Goal: Transaction & Acquisition: Purchase product/service

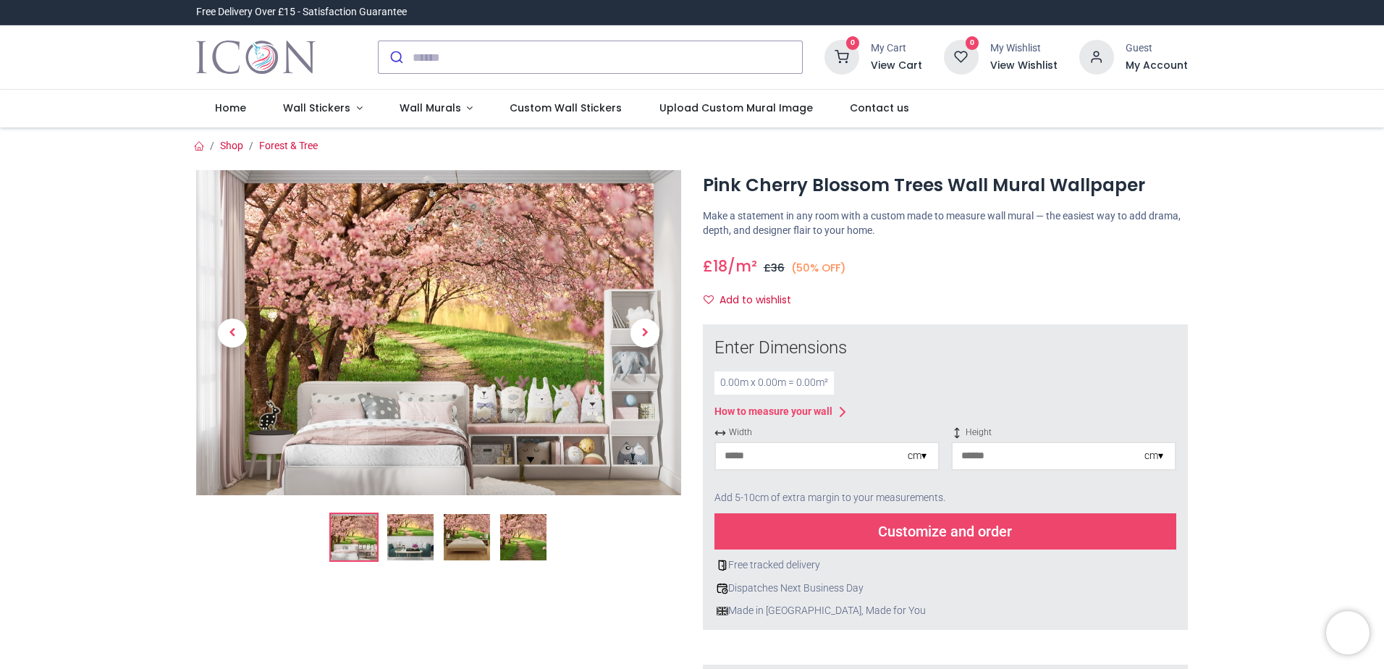
click at [923, 457] on div "cm ▾" at bounding box center [917, 456] width 19 height 14
click at [728, 457] on input "number" at bounding box center [812, 456] width 192 height 26
type input "***"
click at [993, 460] on input "number" at bounding box center [1049, 456] width 192 height 26
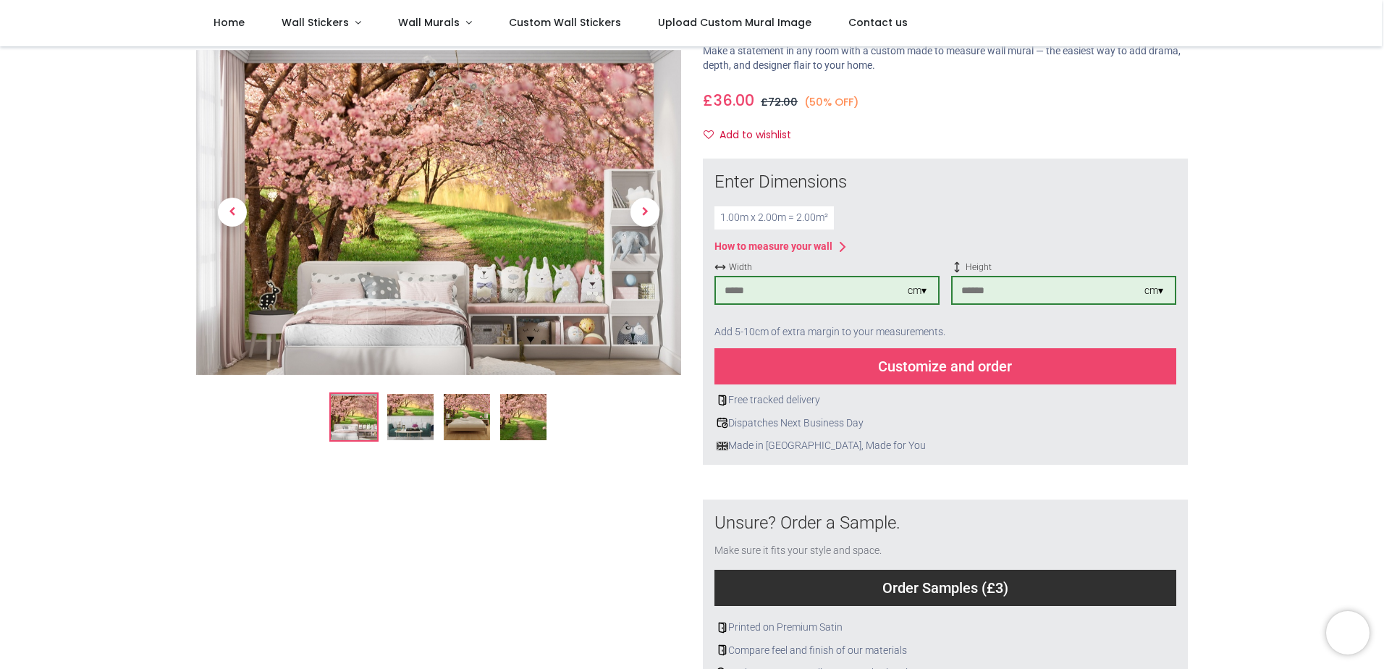
scroll to position [72, 0]
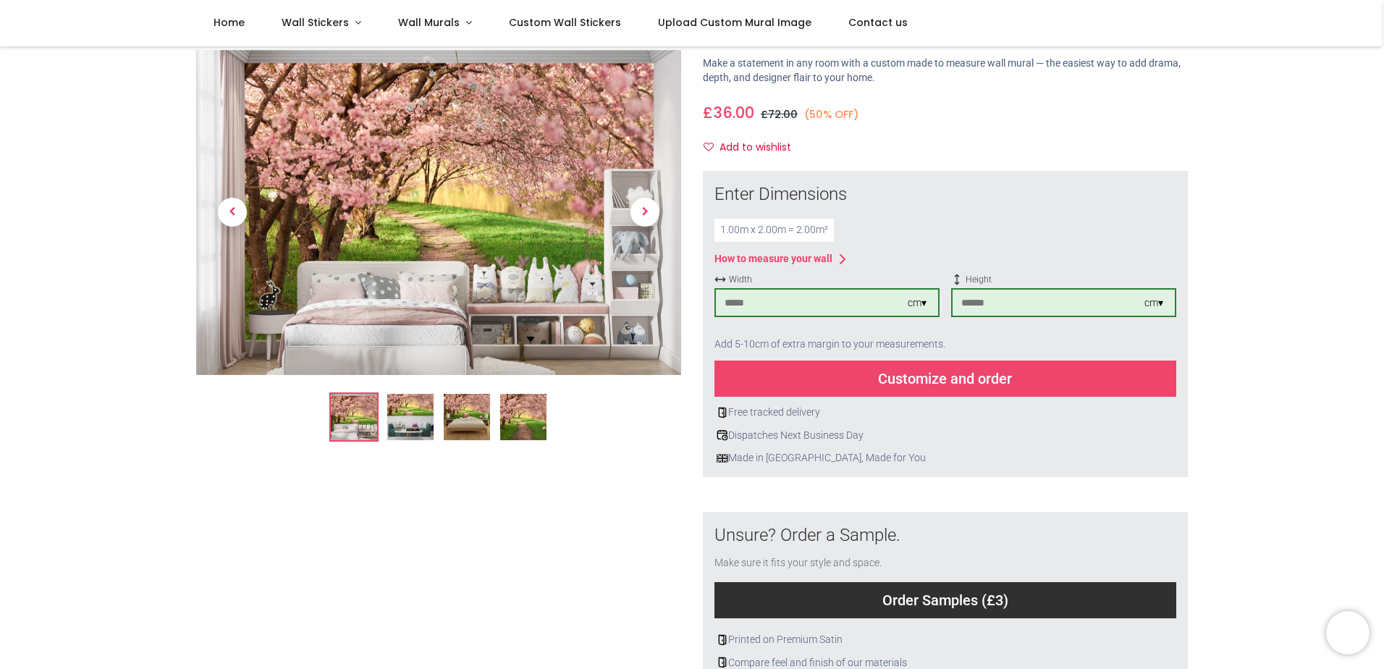
type input "***"
click at [939, 383] on div "Customize and order" at bounding box center [946, 379] width 462 height 36
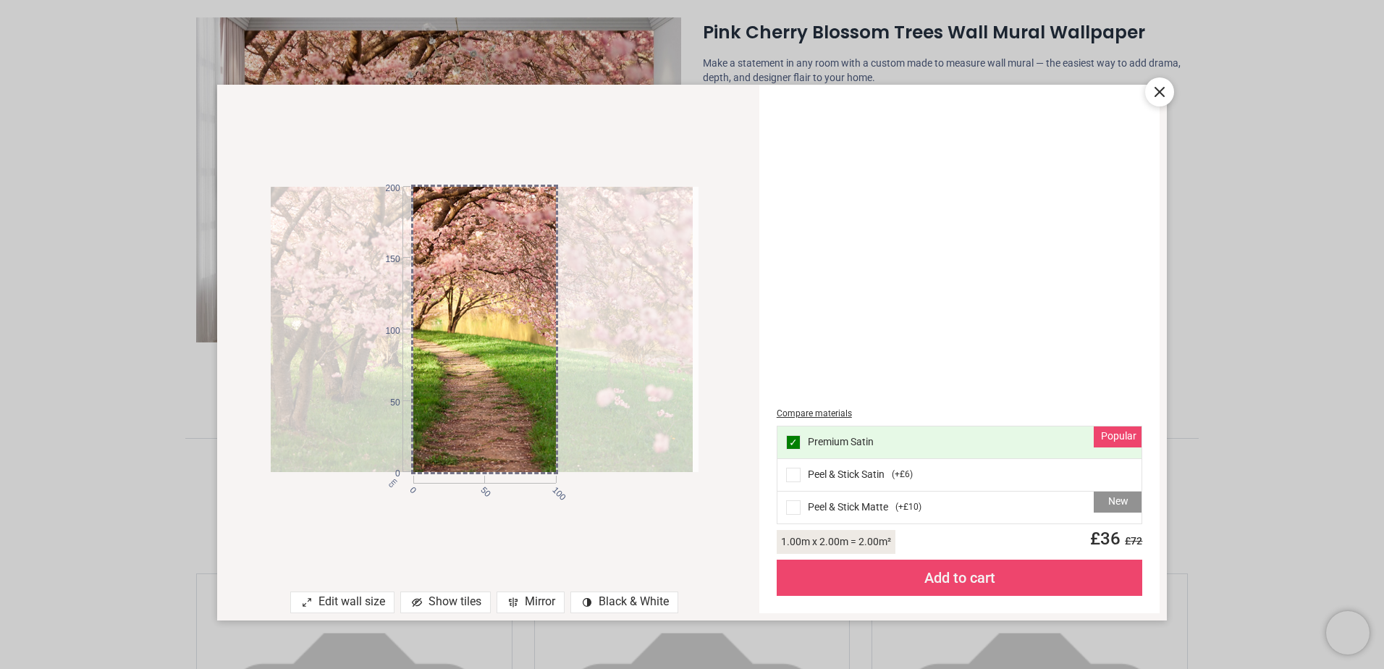
drag, startPoint x: 491, startPoint y: 389, endPoint x: 485, endPoint y: 384, distance: 8.2
click at [485, 384] on div at bounding box center [479, 329] width 428 height 285
click at [1158, 94] on icon at bounding box center [1159, 92] width 9 height 9
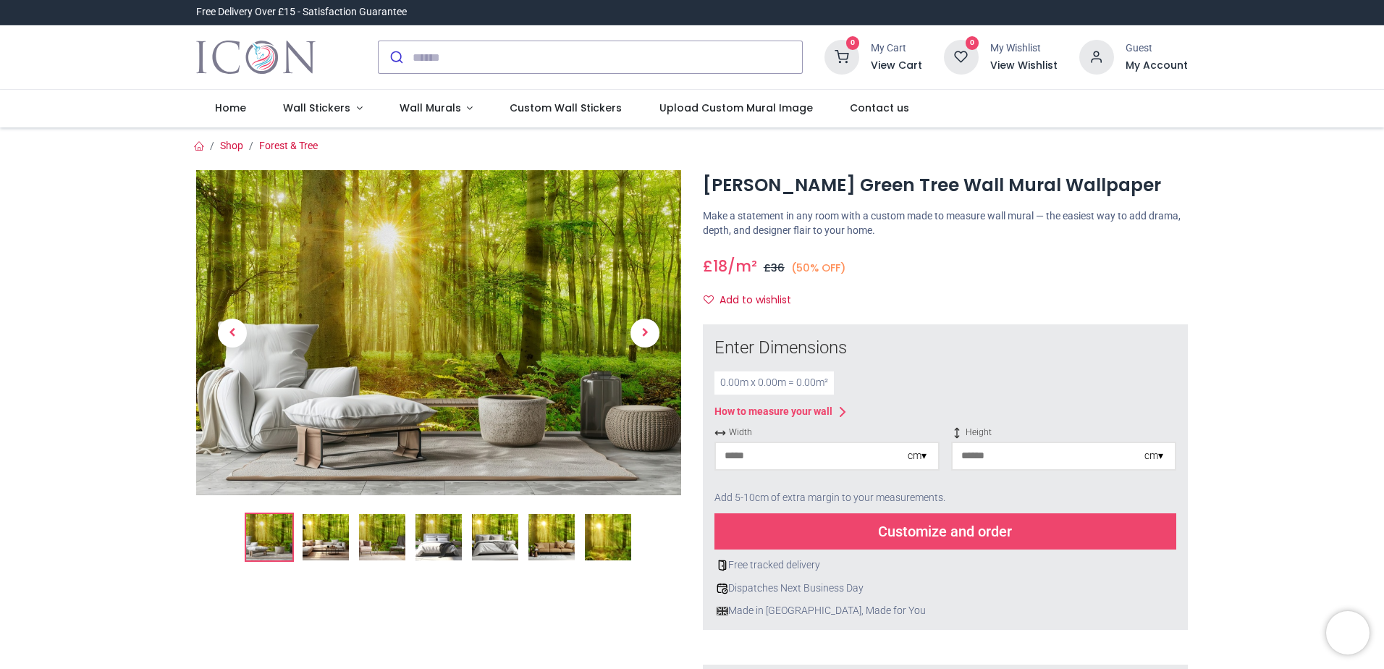
click at [772, 452] on input "number" at bounding box center [812, 456] width 192 height 26
type input "***"
click at [965, 454] on input "number" at bounding box center [1049, 456] width 192 height 26
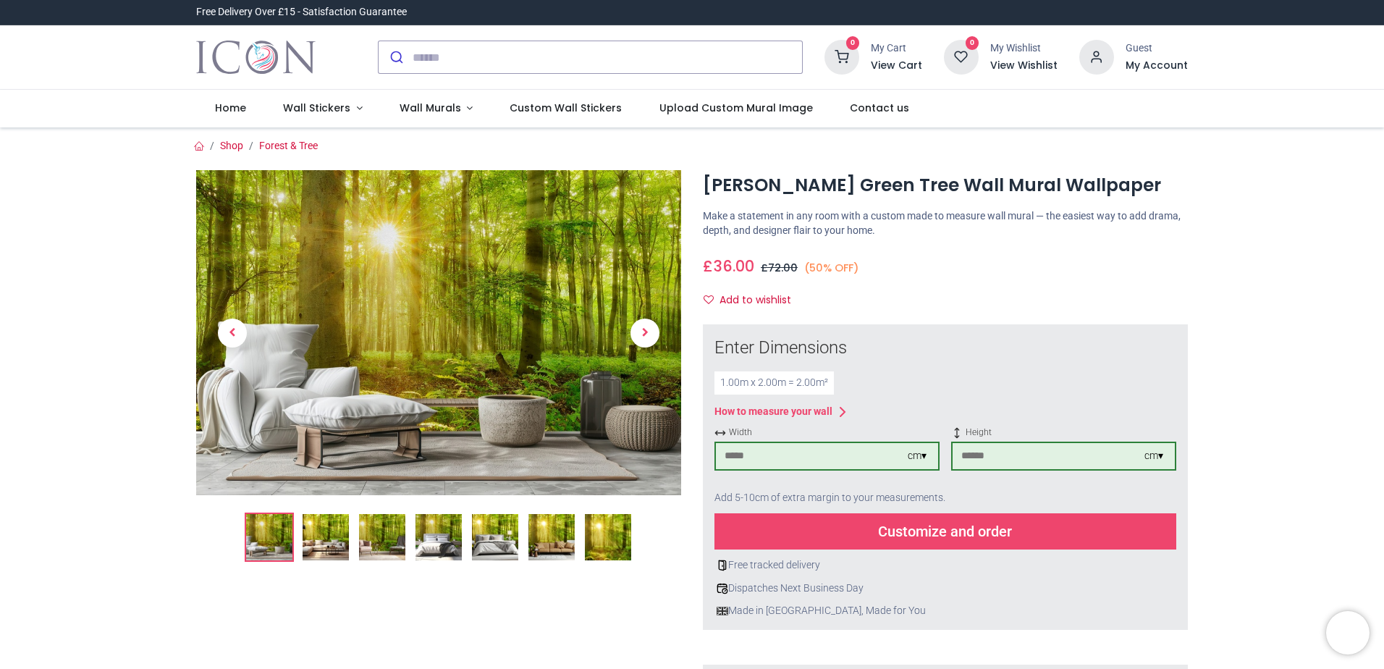
type input "***"
click at [951, 527] on div "Customize and order" at bounding box center [946, 531] width 462 height 36
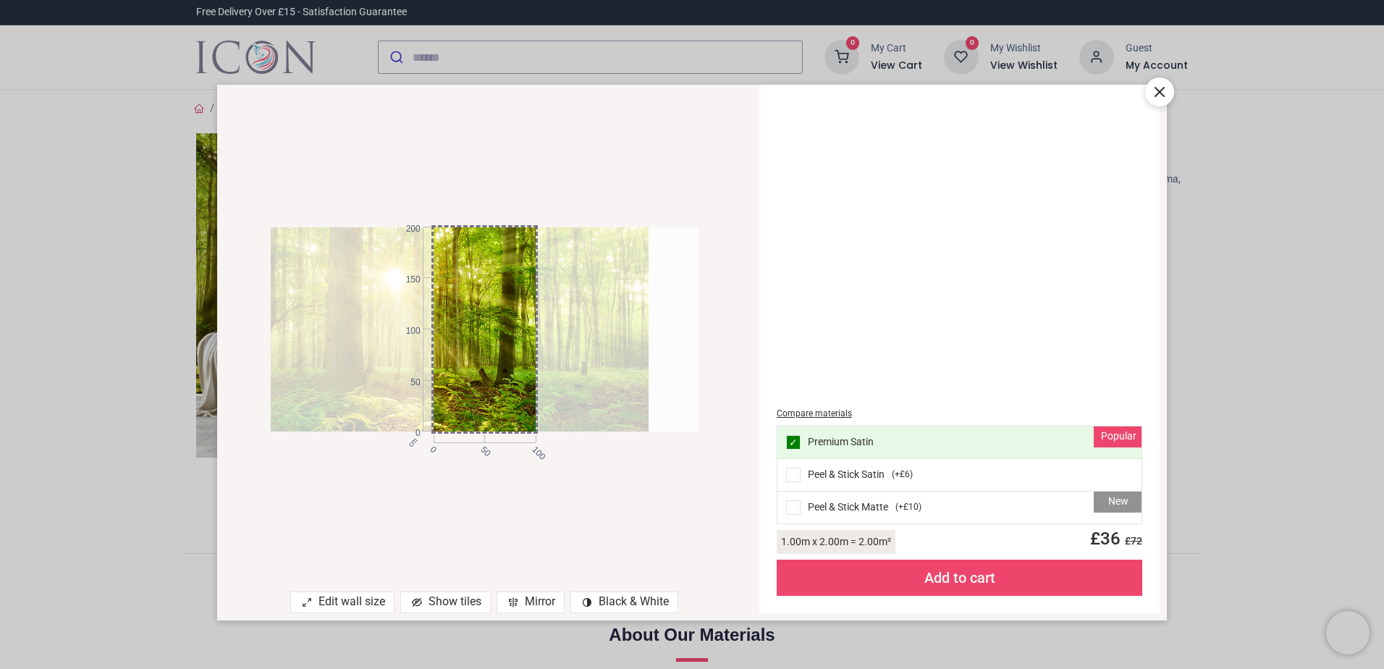
drag, startPoint x: 504, startPoint y: 418, endPoint x: 454, endPoint y: 404, distance: 51.8
click at [454, 404] on div at bounding box center [435, 329] width 428 height 204
click at [1163, 93] on icon at bounding box center [1159, 91] width 17 height 17
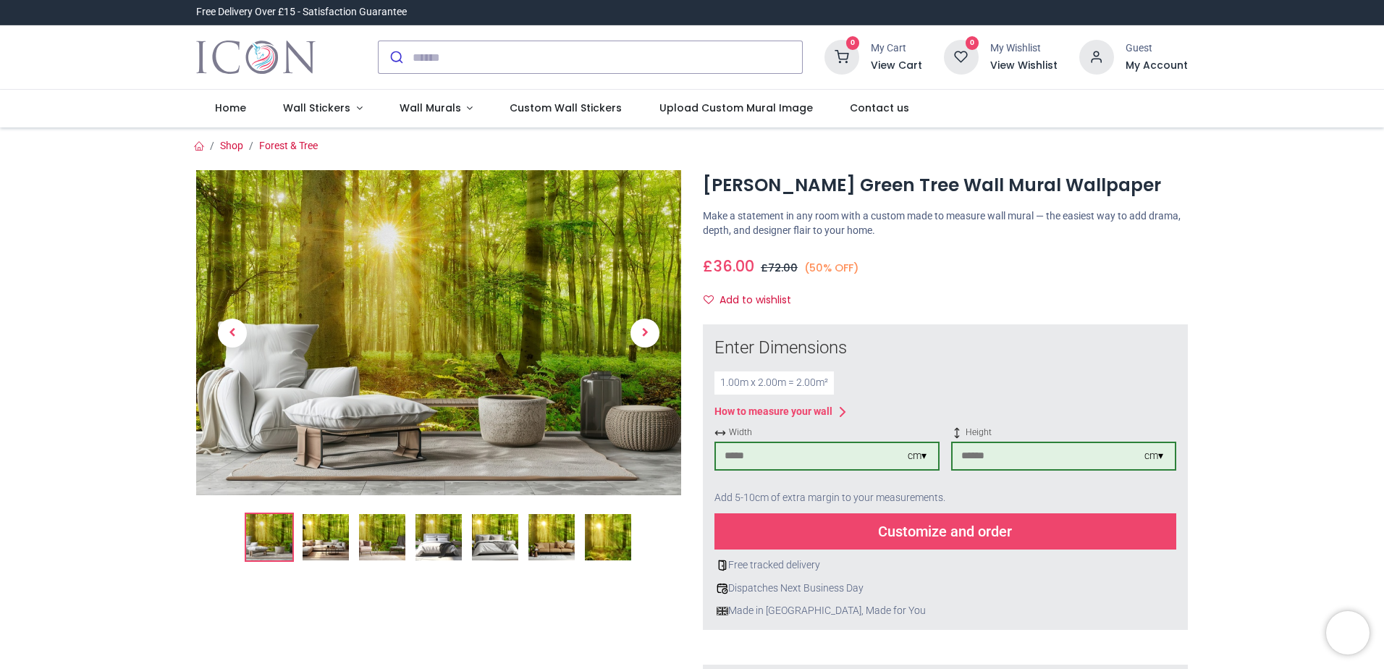
click at [324, 543] on img at bounding box center [326, 537] width 46 height 46
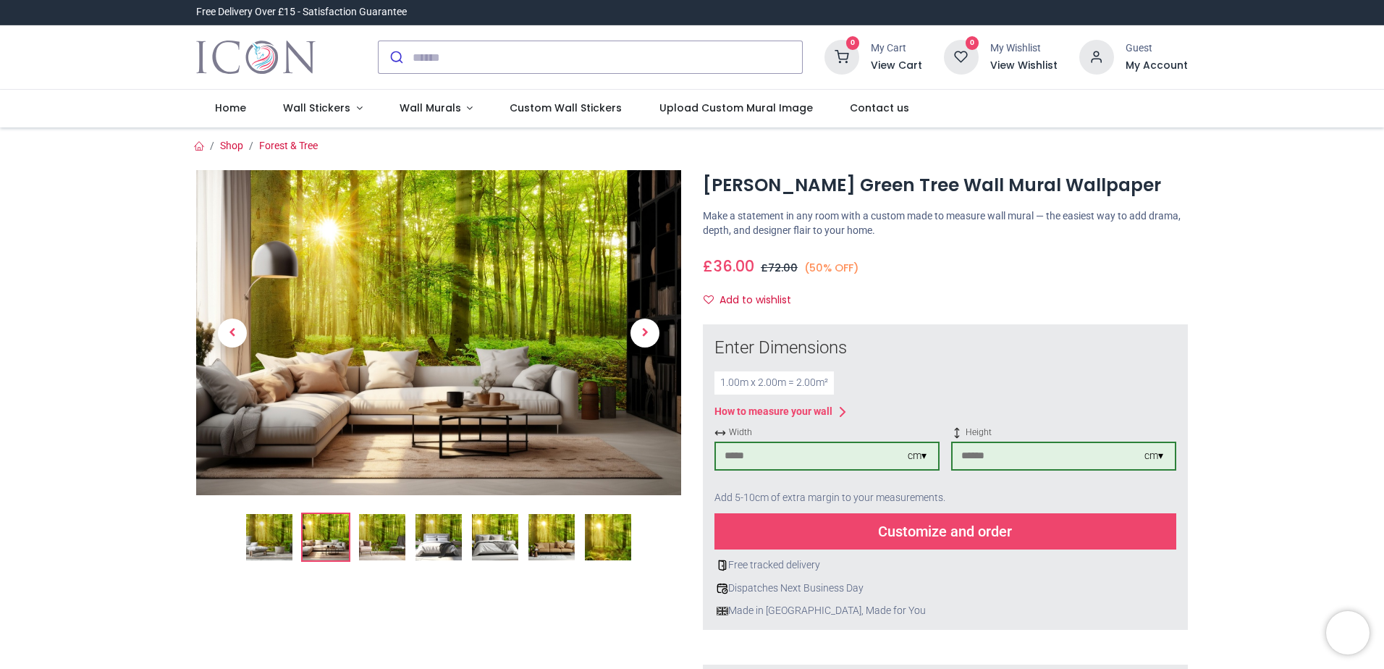
click at [393, 536] on img at bounding box center [382, 537] width 46 height 46
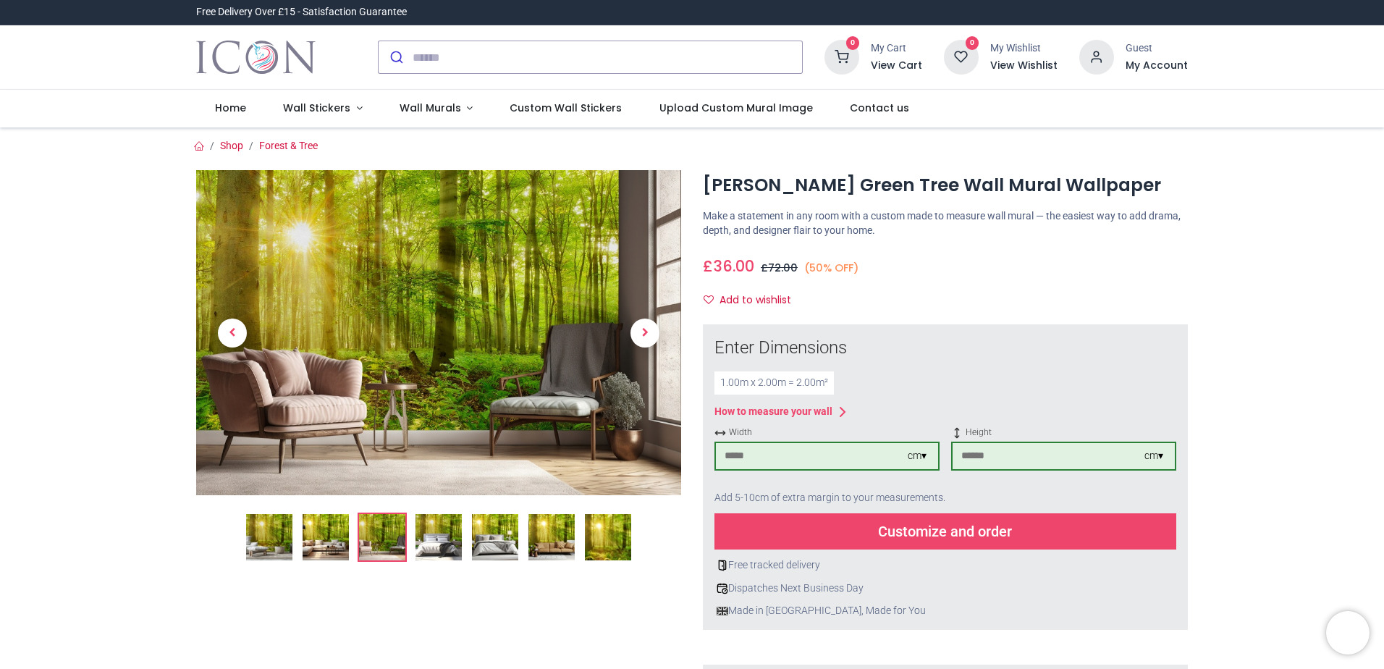
click at [448, 534] on img at bounding box center [439, 537] width 46 height 46
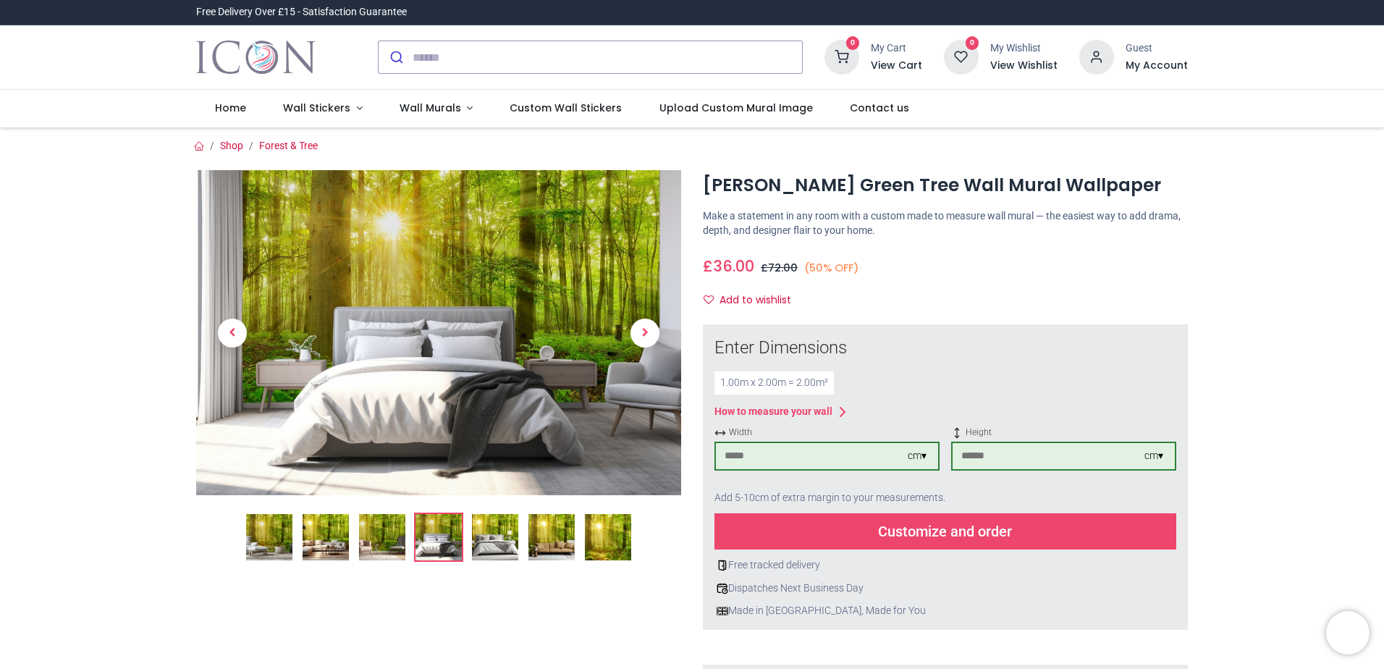
click at [504, 539] on img at bounding box center [495, 537] width 46 height 46
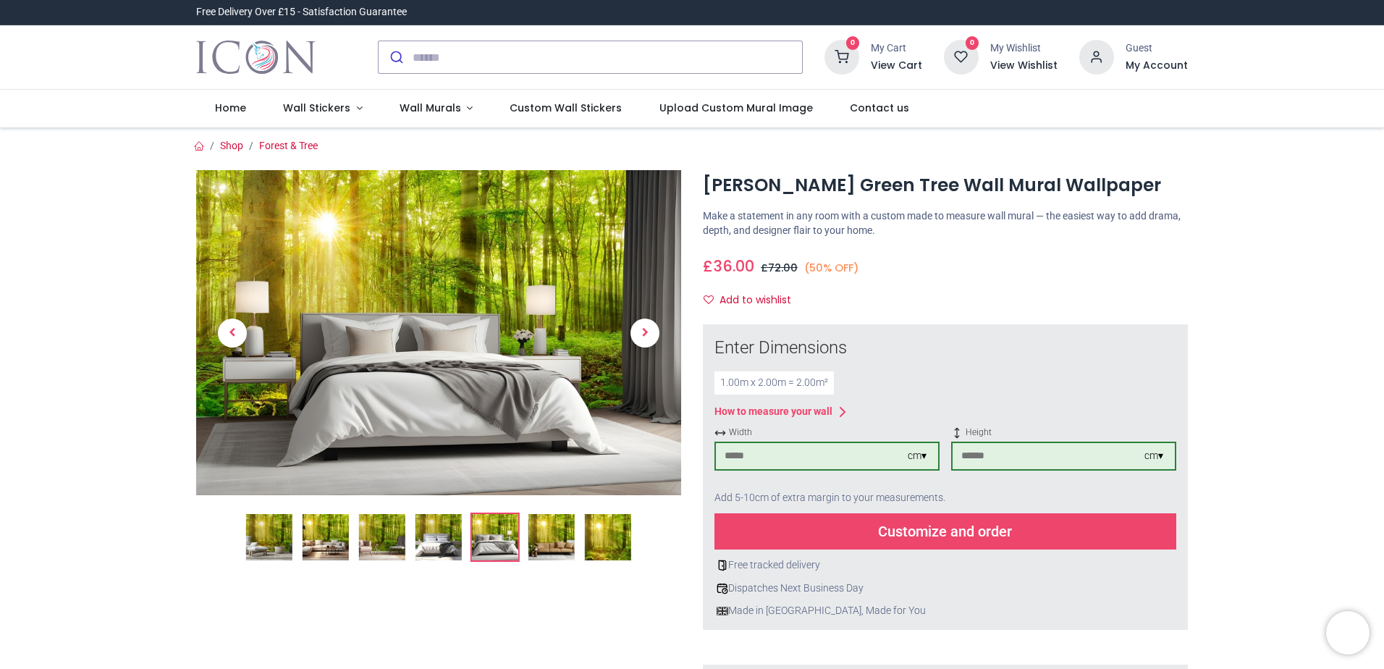
click at [568, 539] on img at bounding box center [551, 537] width 46 height 46
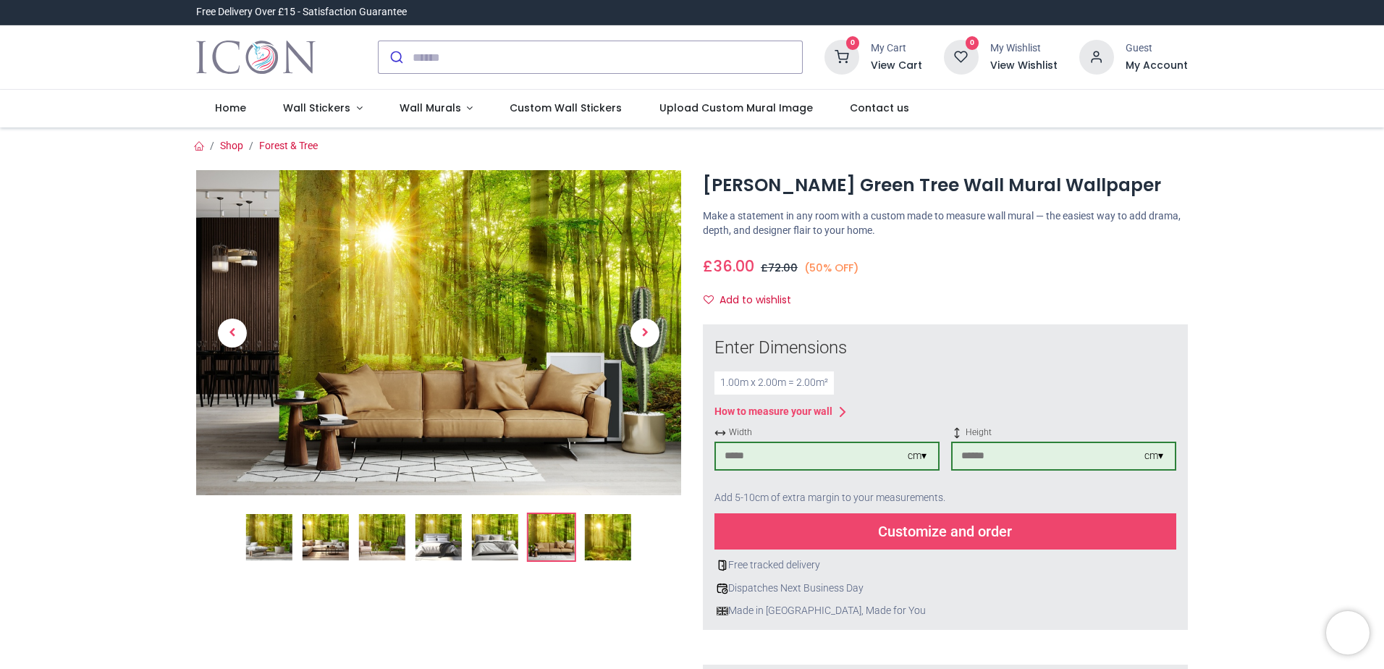
click at [592, 541] on img at bounding box center [608, 537] width 46 height 46
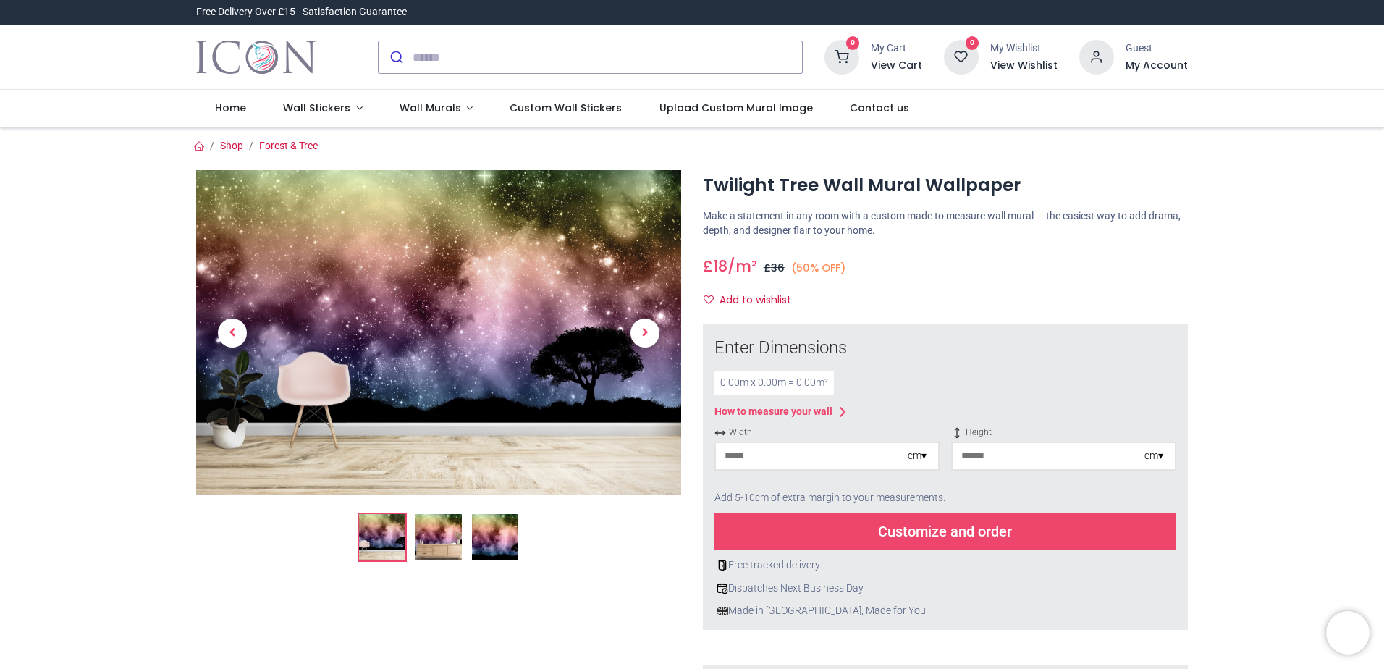
click at [760, 457] on input "number" at bounding box center [812, 456] width 192 height 26
type input "***"
drag, startPoint x: 974, startPoint y: 460, endPoint x: 979, endPoint y: 452, distance: 9.4
click at [977, 455] on input "number" at bounding box center [1049, 456] width 192 height 26
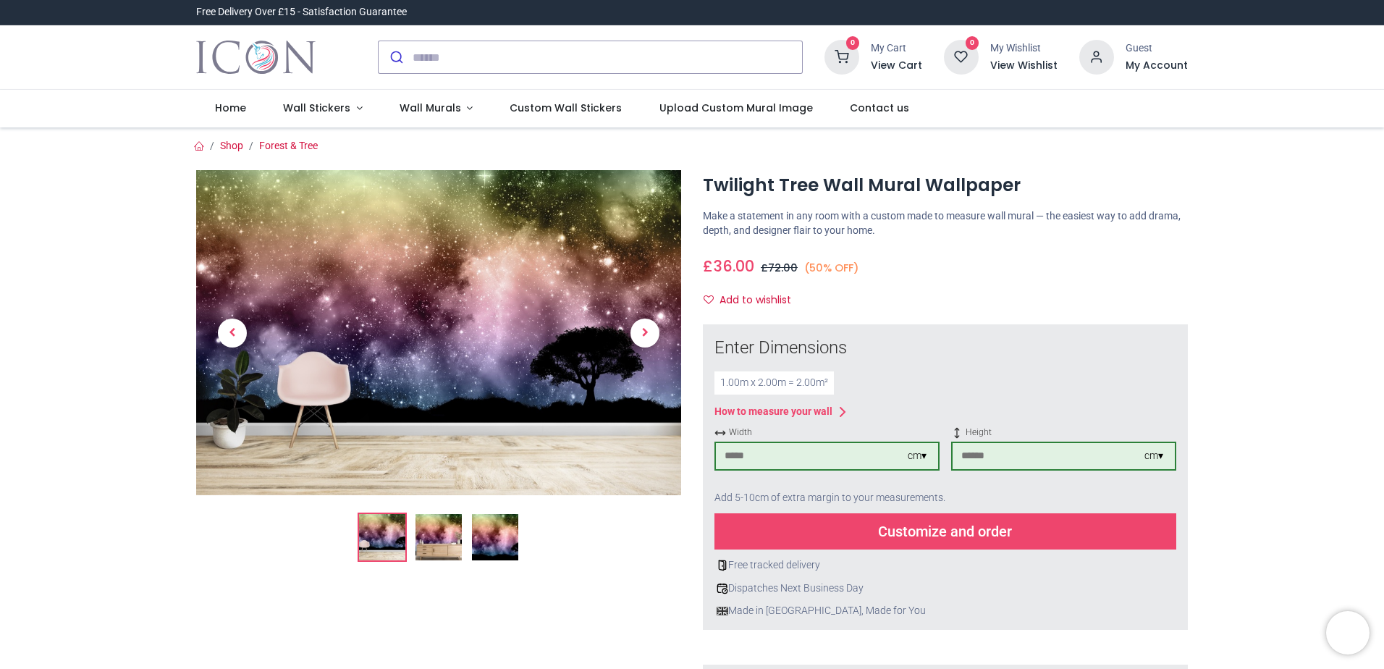
type input "***"
click at [922, 530] on div "Customize and order" at bounding box center [946, 531] width 462 height 36
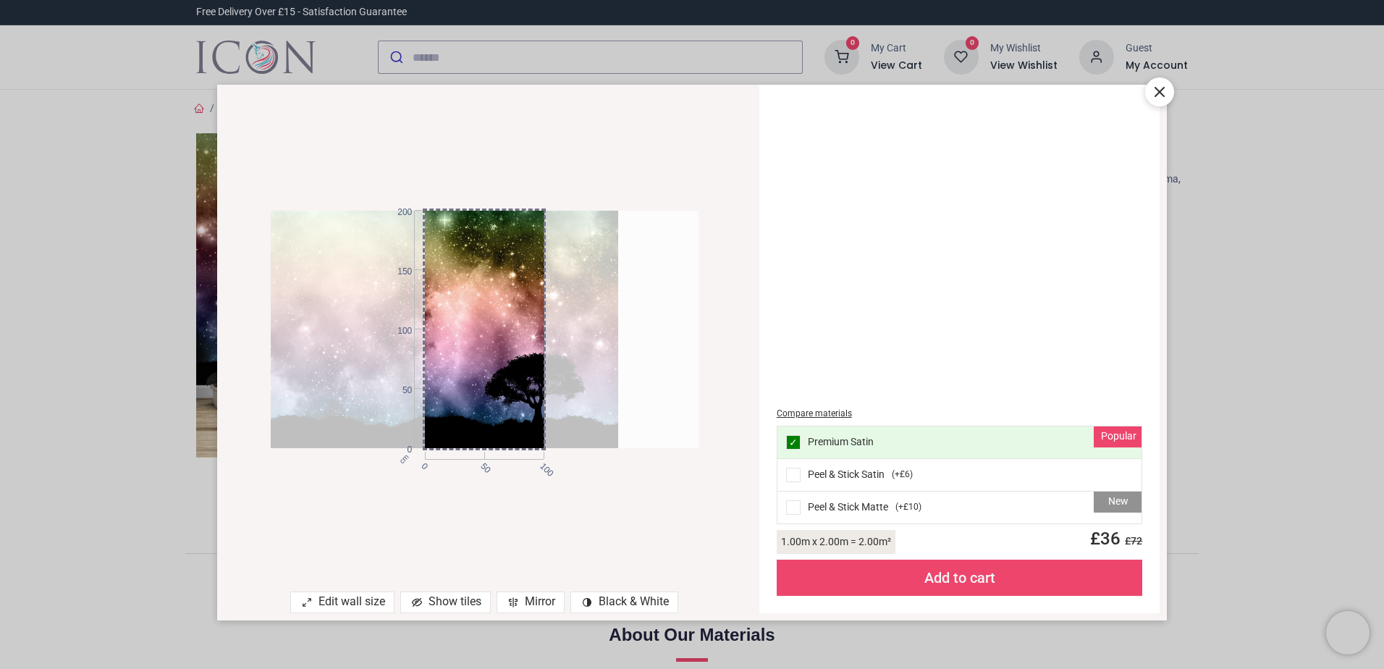
drag, startPoint x: 485, startPoint y: 437, endPoint x: 311, endPoint y: 430, distance: 174.6
click at [387, 431] on div at bounding box center [404, 329] width 428 height 237
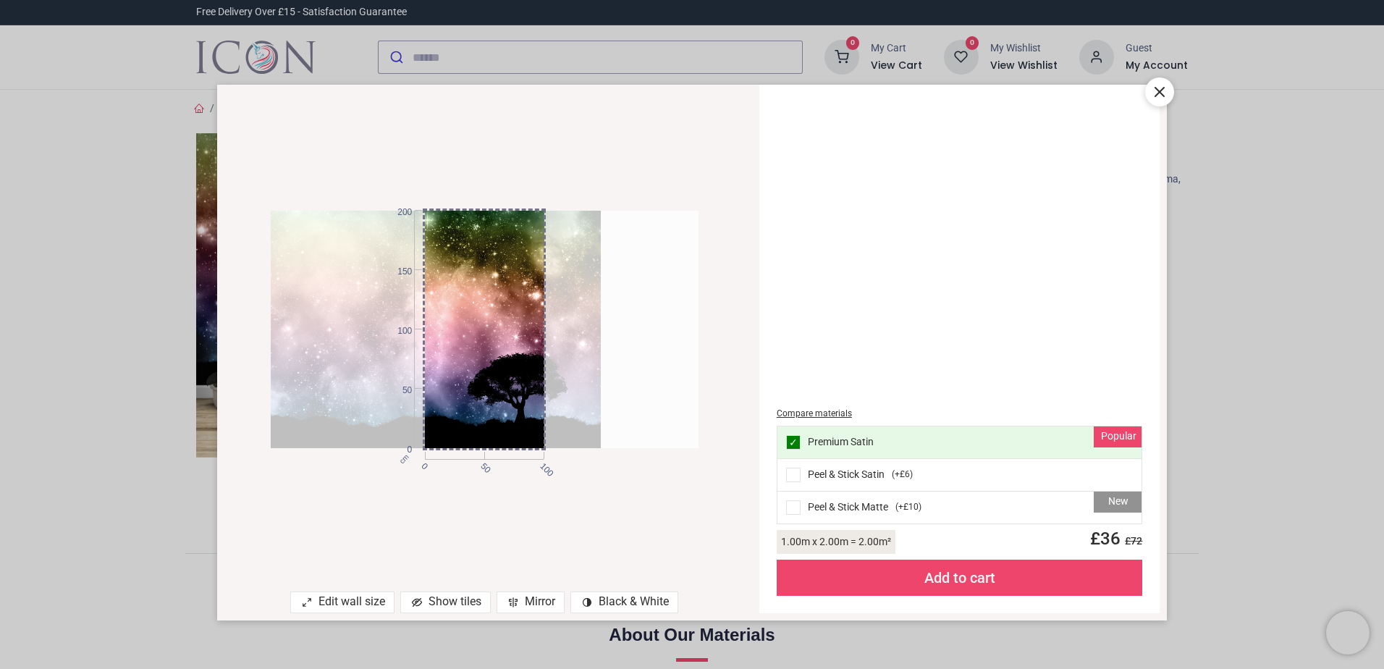
click at [1152, 90] on icon at bounding box center [1159, 91] width 17 height 17
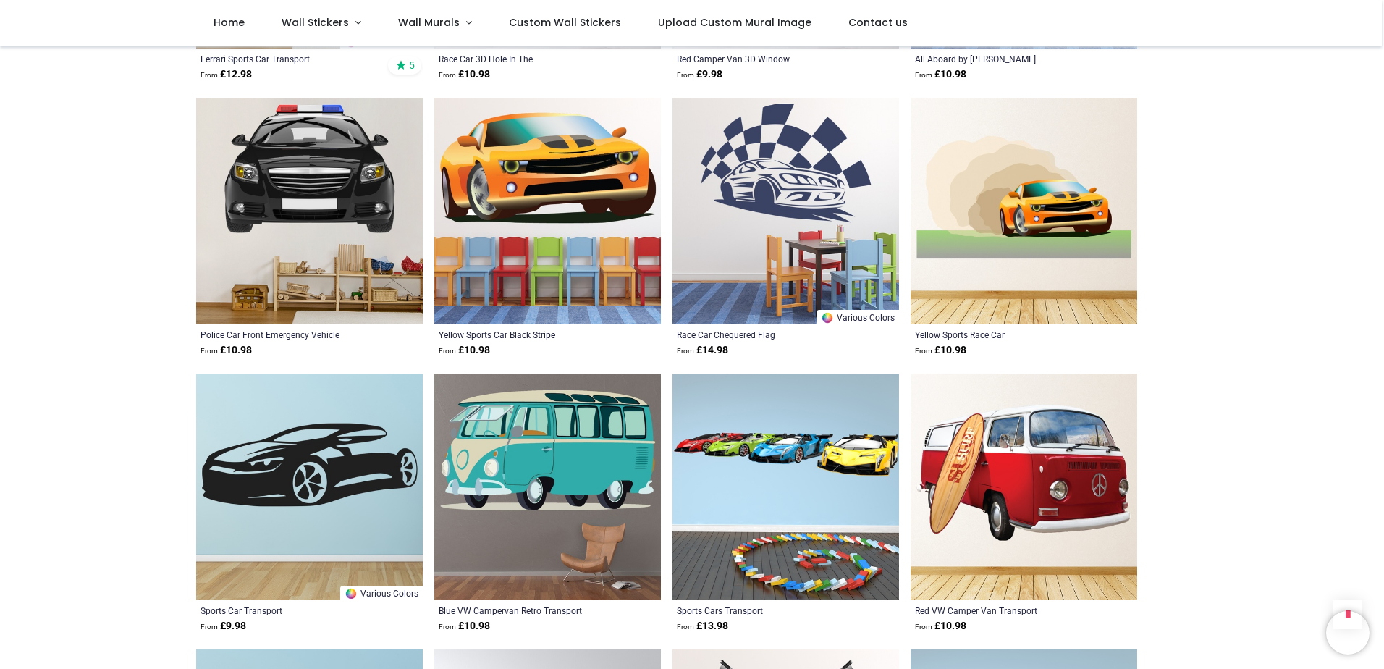
scroll to position [1086, 0]
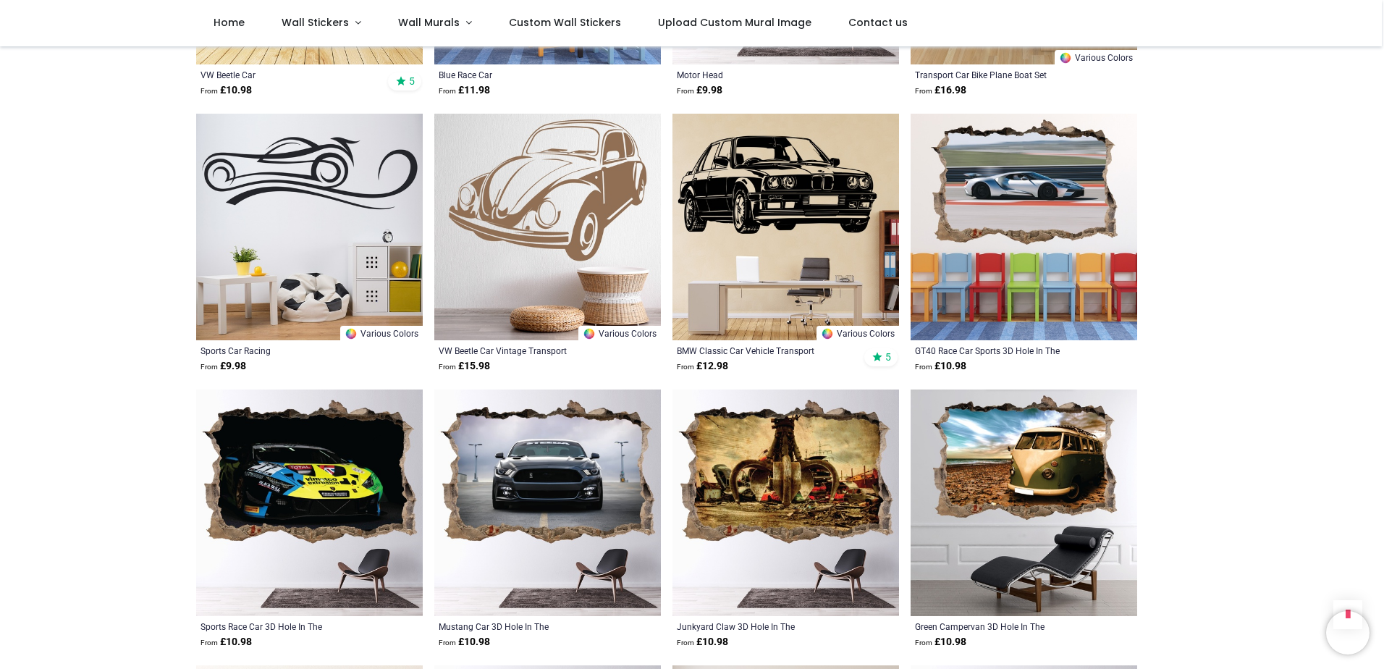
scroll to position [3258, 0]
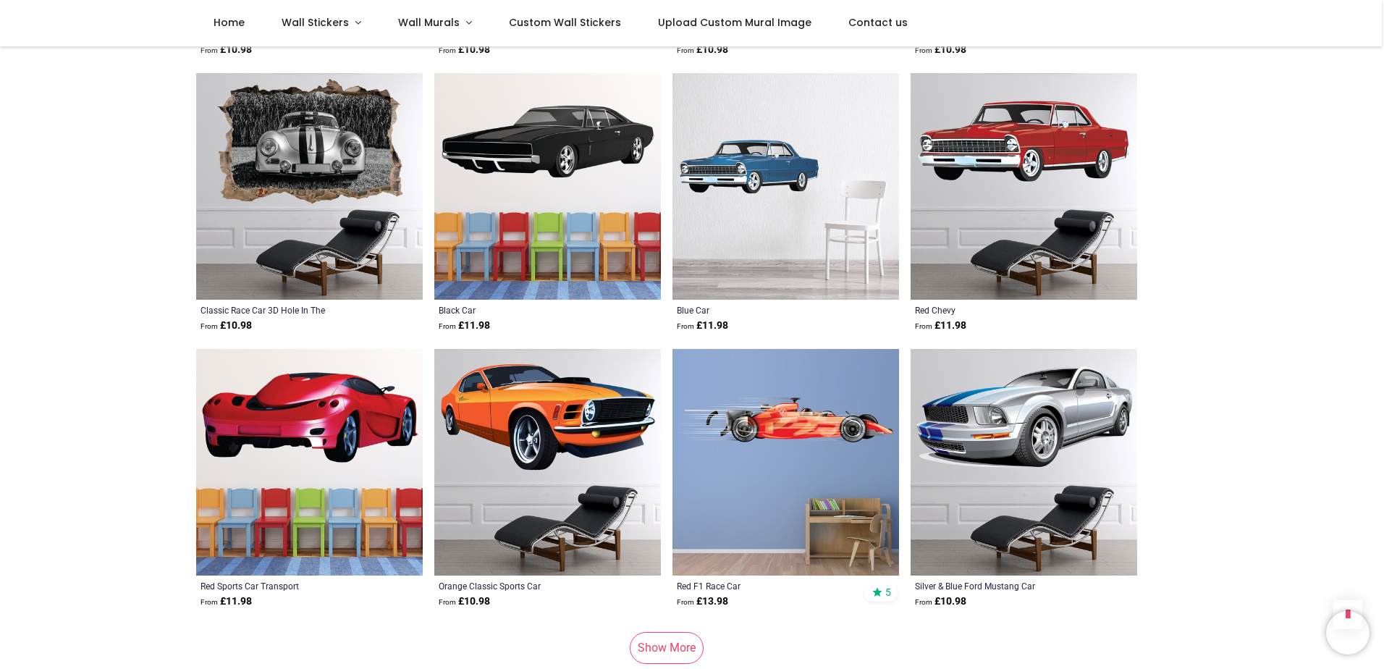
scroll to position [5791, 0]
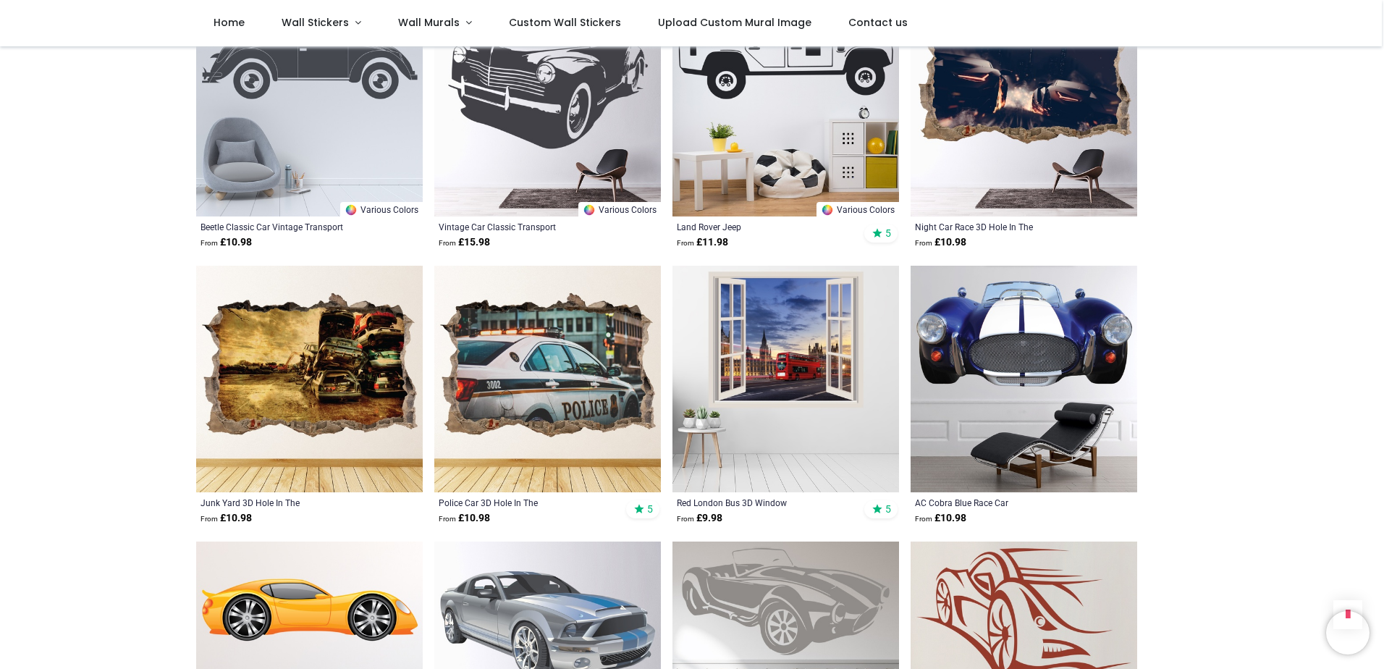
scroll to position [6443, 0]
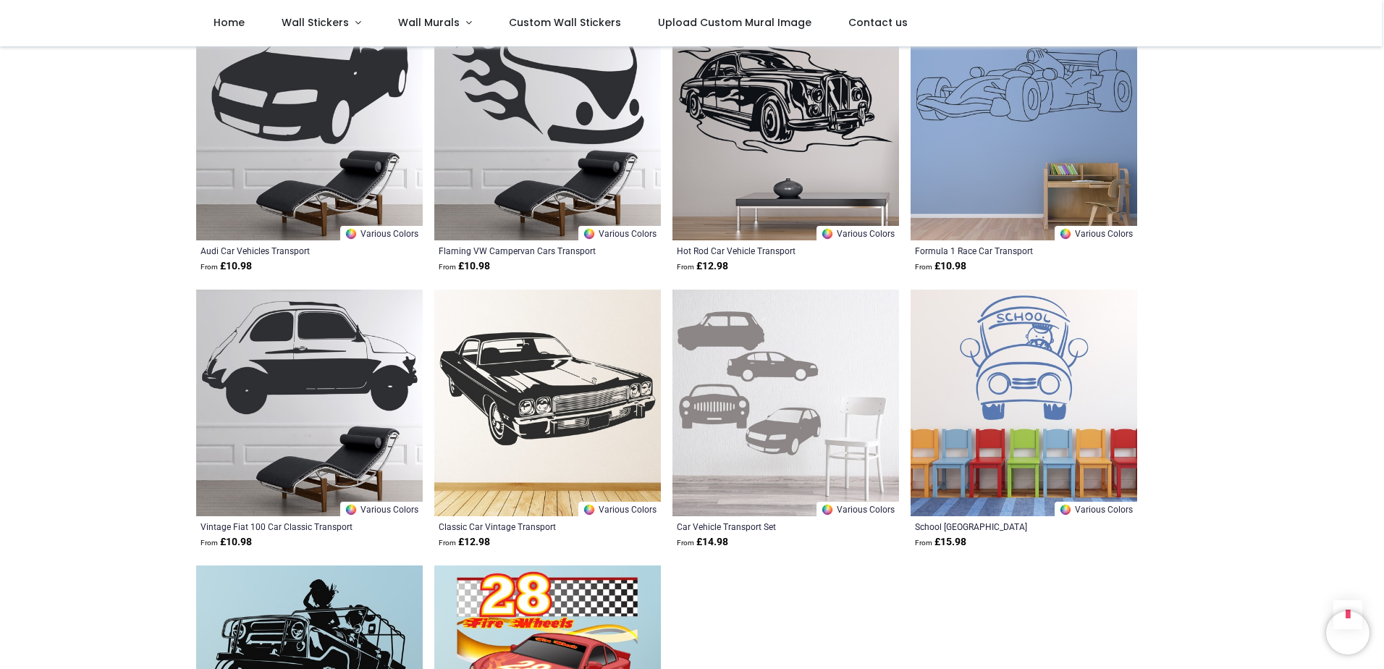
scroll to position [8035, 0]
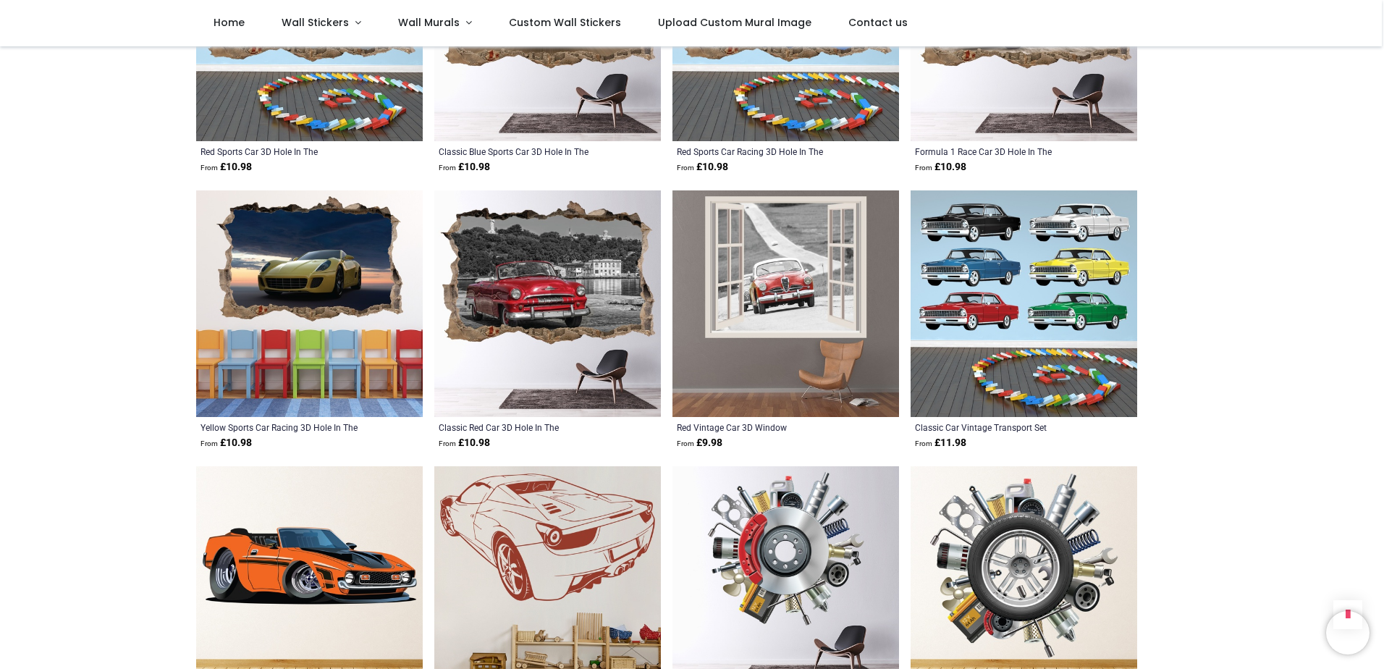
scroll to position [4271, 0]
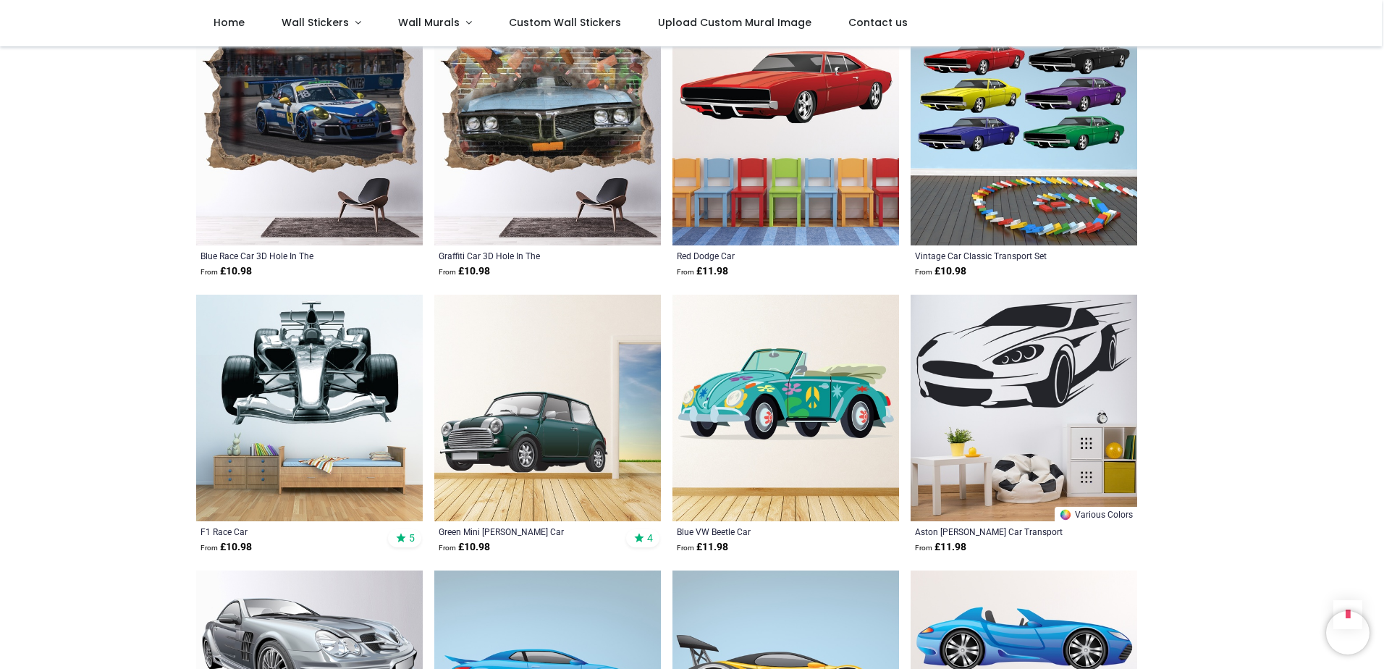
scroll to position [2244, 0]
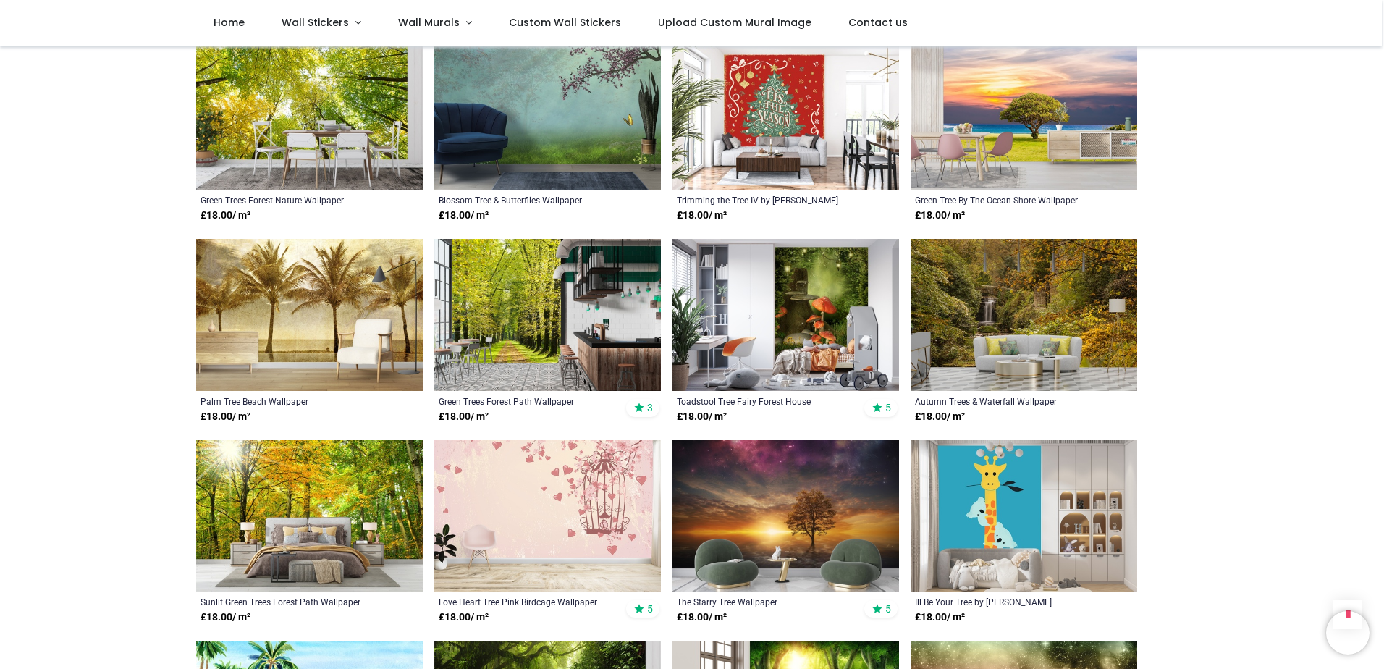
scroll to position [2317, 0]
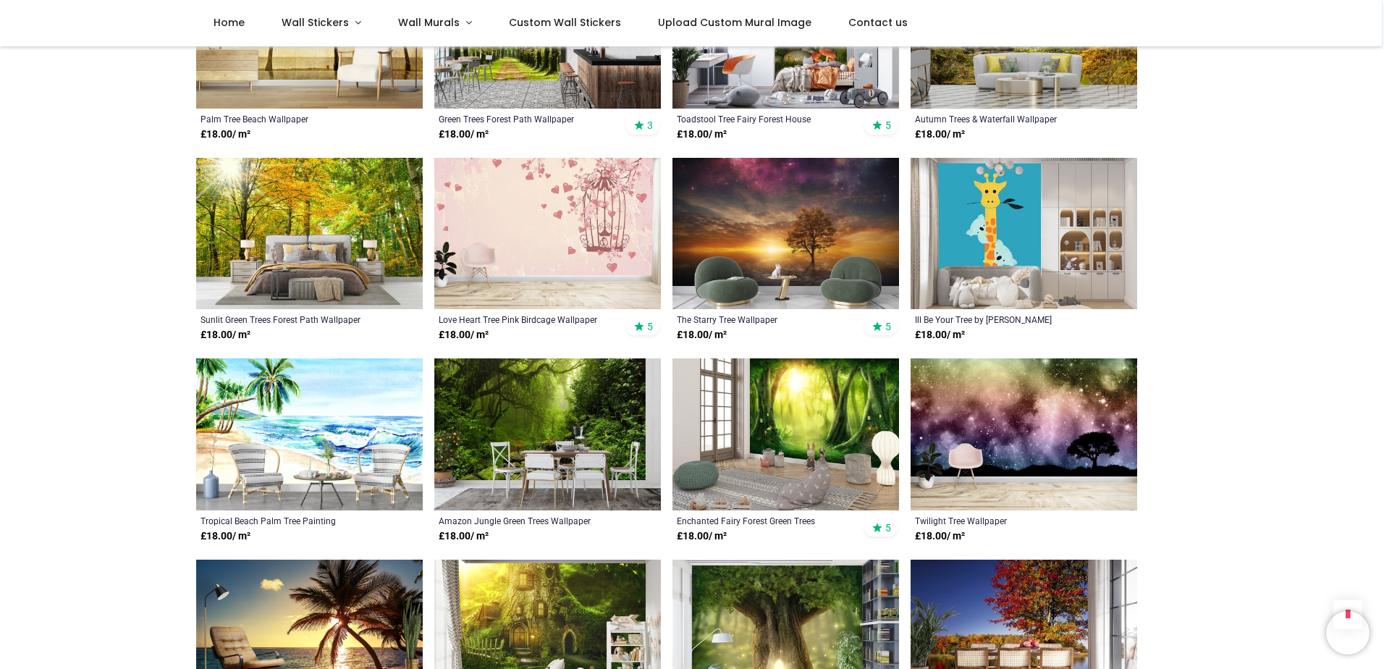
scroll to position [2606, 0]
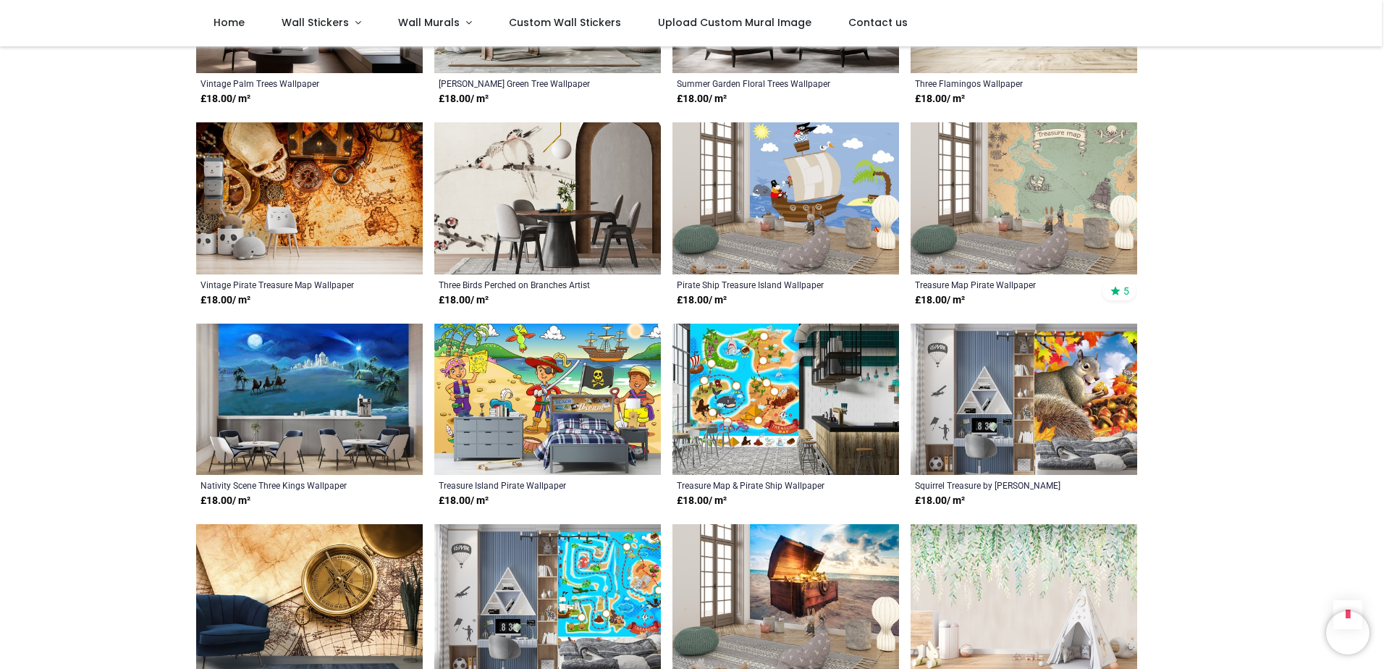
scroll to position [3909, 0]
